Goal: Contribute content: Contribute content

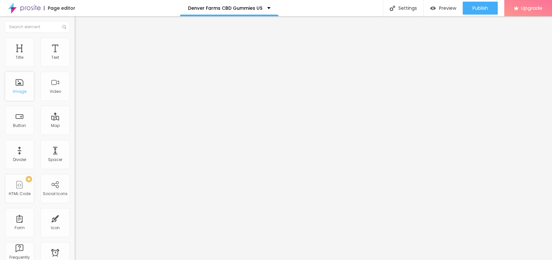
click at [26, 86] on div "Image" at bounding box center [19, 86] width 29 height 29
click at [20, 55] on div "Title" at bounding box center [20, 57] width 8 height 5
click at [265, 6] on div "Denver Farms CBD Gummies US" at bounding box center [229, 8] width 83 height 5
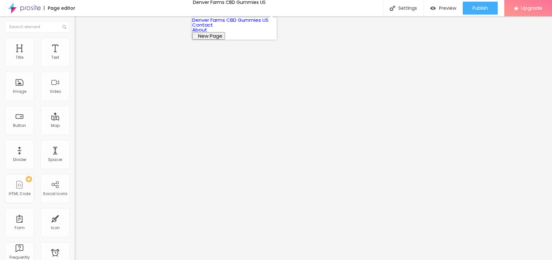
click at [225, 40] on button "New Page" at bounding box center [208, 35] width 33 height 7
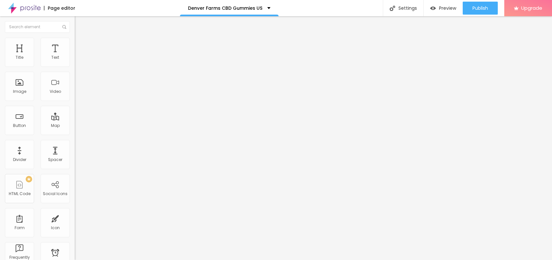
drag, startPoint x: 220, startPoint y: 3, endPoint x: 222, endPoint y: 13, distance: 10.8
click at [220, 2] on div "Denver Farms CBD Gummies US" at bounding box center [229, 8] width 99 height 16
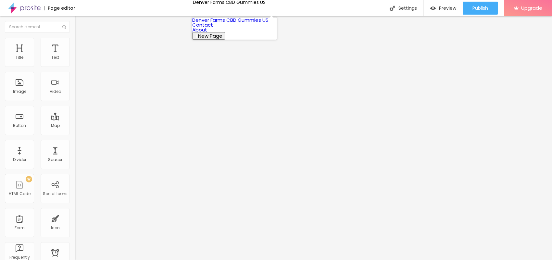
click at [213, 28] on link "Contact" at bounding box center [202, 24] width 21 height 7
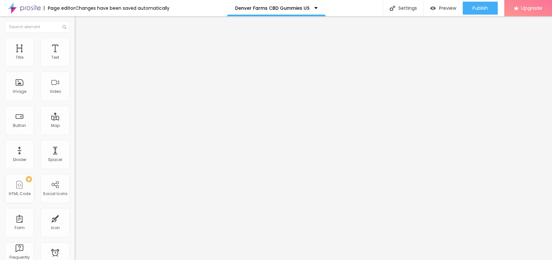
click at [75, 56] on span "Add image" at bounding box center [88, 53] width 27 height 6
click at [75, 66] on input "text" at bounding box center [114, 62] width 78 height 6
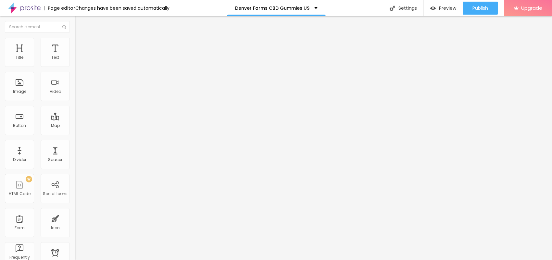
paste input "Denver Farms CBD Gummies"
type input "Denver Farms CBD Gummies US"
click at [75, 148] on div "Change image Image description (Alt) Denver Farms CBD Gummies US Align Aspect R…" at bounding box center [112, 100] width 75 height 98
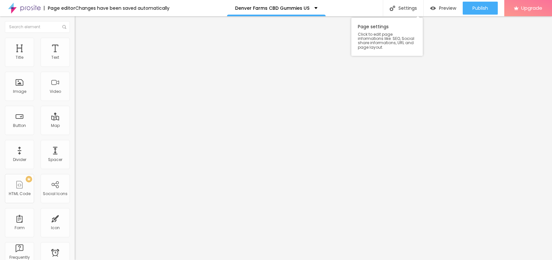
paste input "[URL][DOMAIN_NAME]"
type input "[URL][DOMAIN_NAME]"
click at [81, 45] on span "Style" at bounding box center [85, 42] width 9 height 6
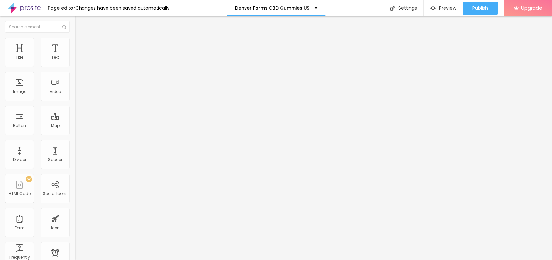
type input "95"
type input "90"
type input "85"
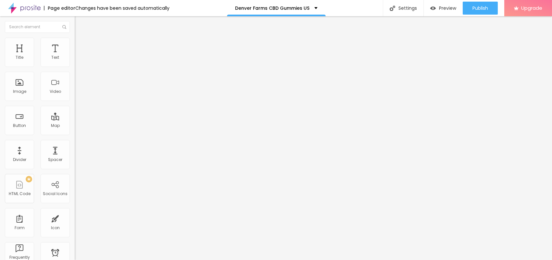
type input "85"
type input "80"
type input "75"
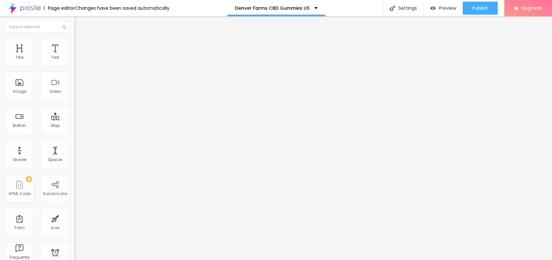
type input "70"
type input "65"
type input "60"
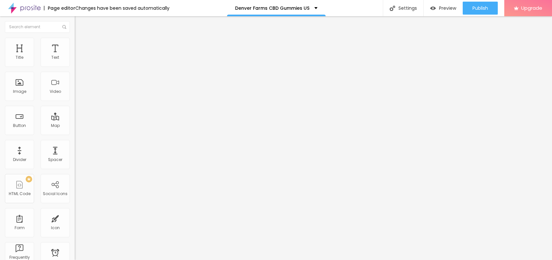
type input "60"
type input "55"
type input "50"
drag, startPoint x: 67, startPoint y: 70, endPoint x: 33, endPoint y: 67, distance: 33.9
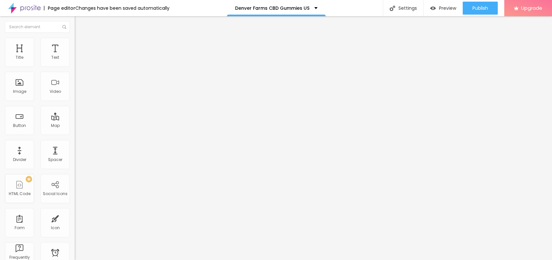
type input "50"
click at [75, 67] on input "range" at bounding box center [96, 63] width 42 height 5
drag, startPoint x: 15, startPoint y: 43, endPoint x: 13, endPoint y: 36, distance: 6.4
click at [75, 38] on li "Content" at bounding box center [112, 34] width 75 height 6
click at [80, 22] on div "Edit Image" at bounding box center [97, 23] width 34 height 5
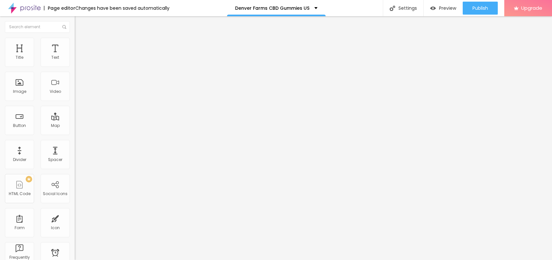
drag, startPoint x: 32, startPoint y: 75, endPoint x: 0, endPoint y: 75, distance: 31.5
click at [75, 75] on div "Text Click me Align Size Default Small Default Big Link URL https:// Open in ne…" at bounding box center [112, 98] width 75 height 95
paste input "😍👇SHOP NOW😍👇"
type input "😍👇SHOP NOW😍👇"
drag, startPoint x: 53, startPoint y: 134, endPoint x: 0, endPoint y: 118, distance: 55.1
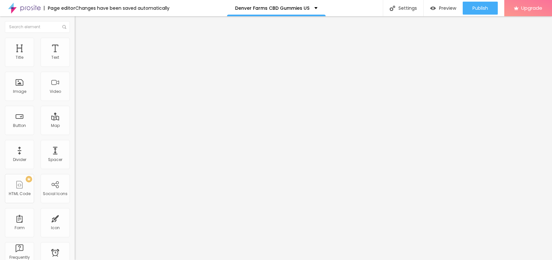
click at [75, 118] on div "Text 😍👇SHOP NOW😍👇 Align Size Default Small Default Big Link URL https:// Open i…" at bounding box center [112, 98] width 75 height 95
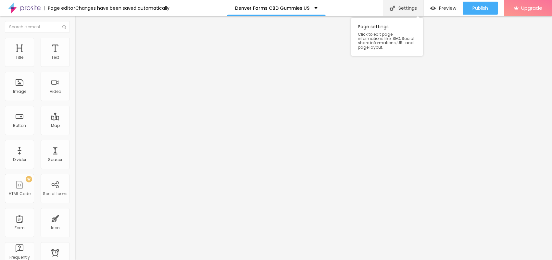
paste input "[DOMAIN_NAME][URL]"
type input "[URL][DOMAIN_NAME]"
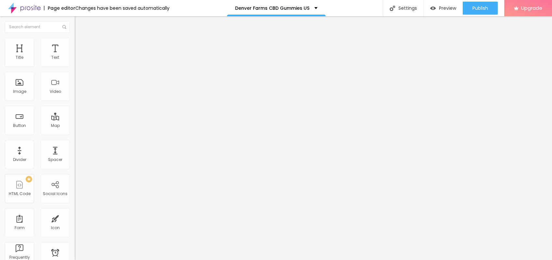
click at [80, 26] on img "button" at bounding box center [82, 23] width 5 height 5
click at [77, 94] on icon "button" at bounding box center [79, 92] width 4 height 4
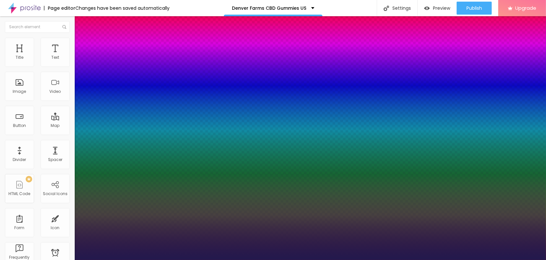
type input "1"
type input "27"
type input "1"
type input "32"
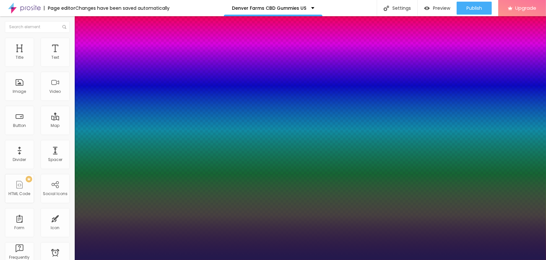
type input "32"
type input "1"
type input "33"
type input "1"
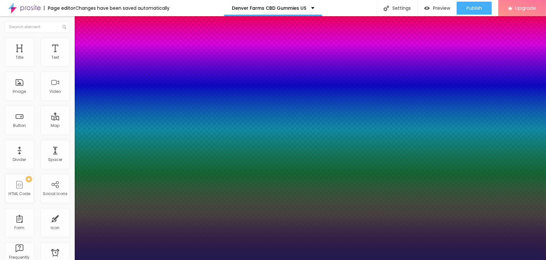
type input "34"
type input "1"
type input "35"
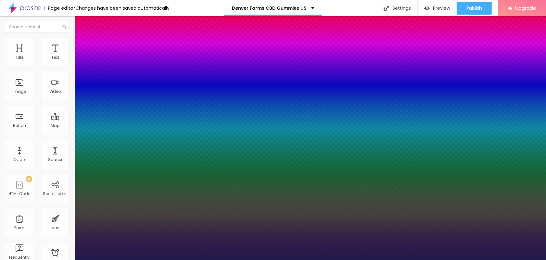
type input "1"
type input "37"
type input "1"
type input "38"
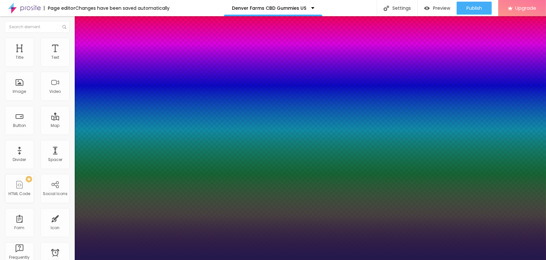
type input "38"
type input "1"
type input "37"
type input "1"
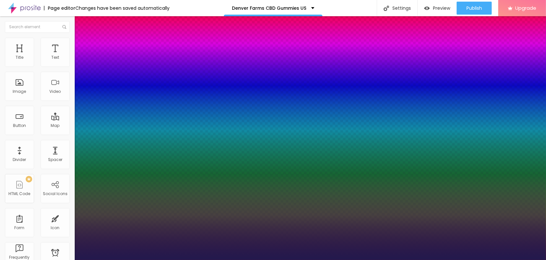
type input "35"
type input "1"
type input "34"
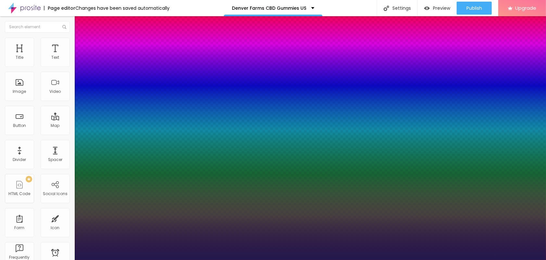
type input "1"
type input "33"
type input "1"
type input "32"
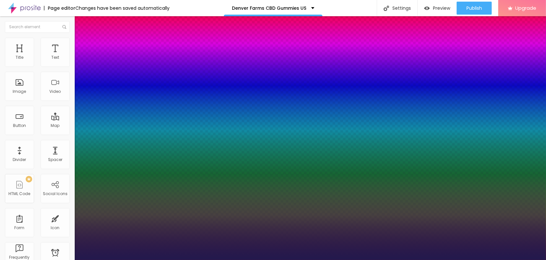
type input "32"
type input "1"
type input "30"
type input "1"
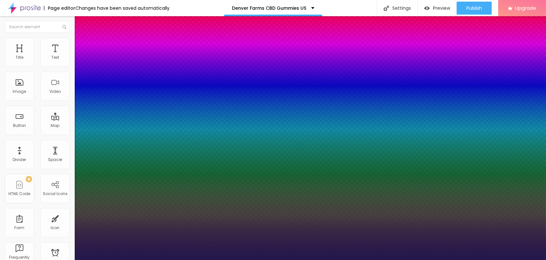
type input "29"
type input "1"
type input "33"
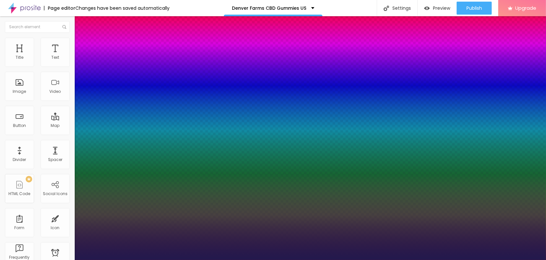
type input "1"
type input "32"
type input "1"
type input "31"
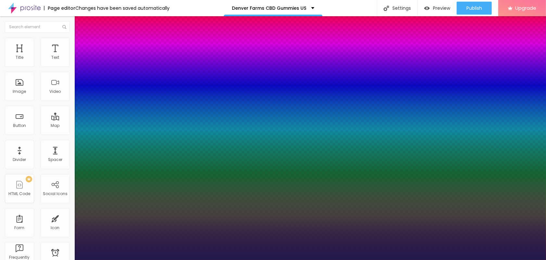
type input "31"
type input "1"
type input "30"
type input "1"
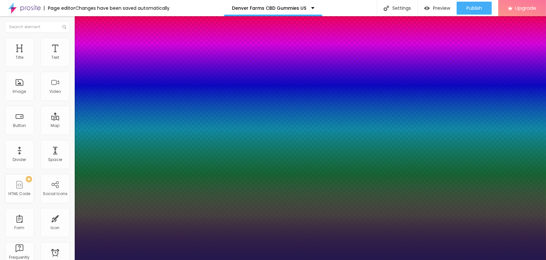
drag, startPoint x: 88, startPoint y: 182, endPoint x: 95, endPoint y: 184, distance: 7.6
type input "30"
click at [283, 260] on div at bounding box center [273, 260] width 546 height 0
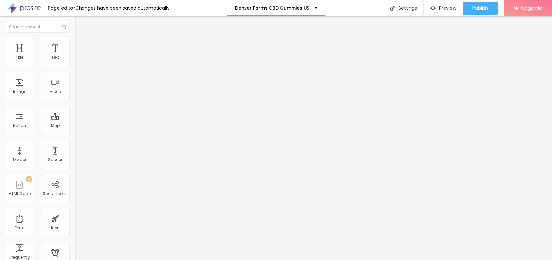
click at [78, 60] on icon "button" at bounding box center [79, 58] width 3 height 3
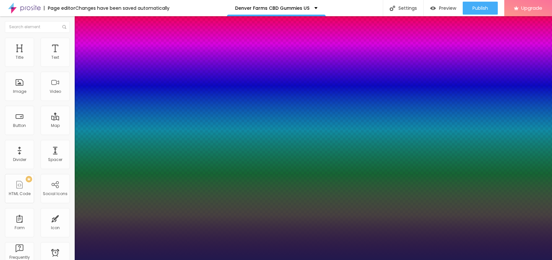
type input "1"
type input "15"
type input "1"
type input "17"
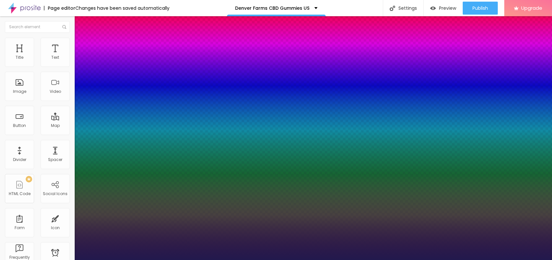
type input "17"
type input "1"
type input "18"
type input "1"
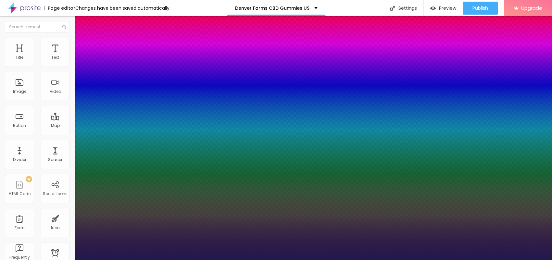
type input "20"
type input "1"
type input "21"
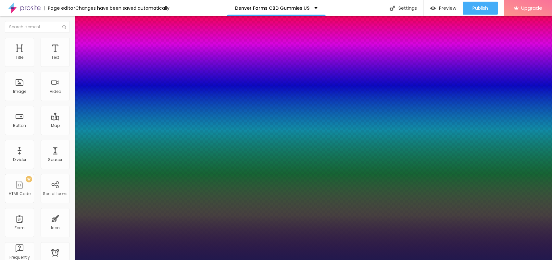
type input "1"
type input "22"
type input "1"
type input "23"
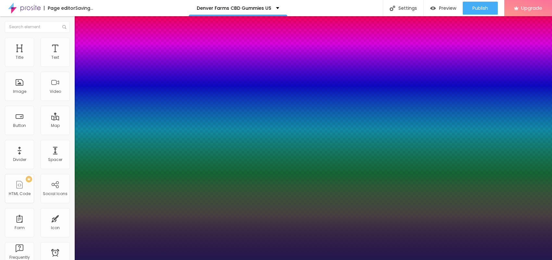
type input "23"
type input "1"
type input "24"
type input "1"
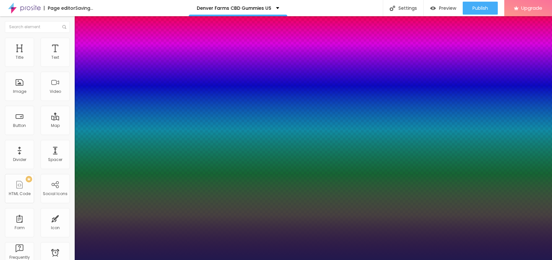
type input "25"
type input "1"
drag, startPoint x: 86, startPoint y: 108, endPoint x: 93, endPoint y: 108, distance: 6.5
type input "25"
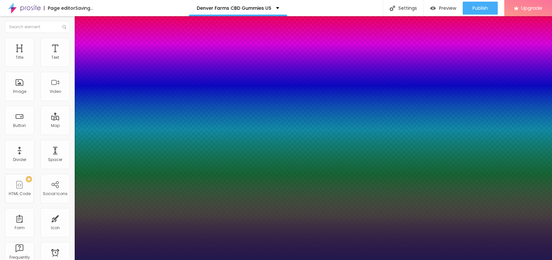
type input "1"
click at [186, 260] on div at bounding box center [276, 260] width 552 height 0
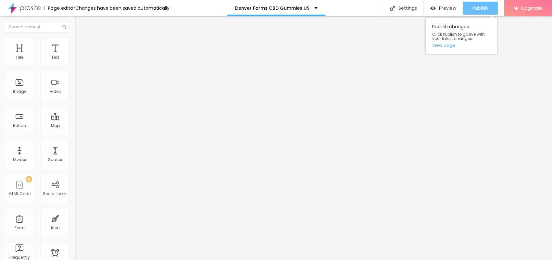
click at [489, 5] on button "Publish" at bounding box center [480, 8] width 35 height 13
click at [443, 45] on link "View page" at bounding box center [461, 45] width 58 height 4
